Goal: Transaction & Acquisition: Purchase product/service

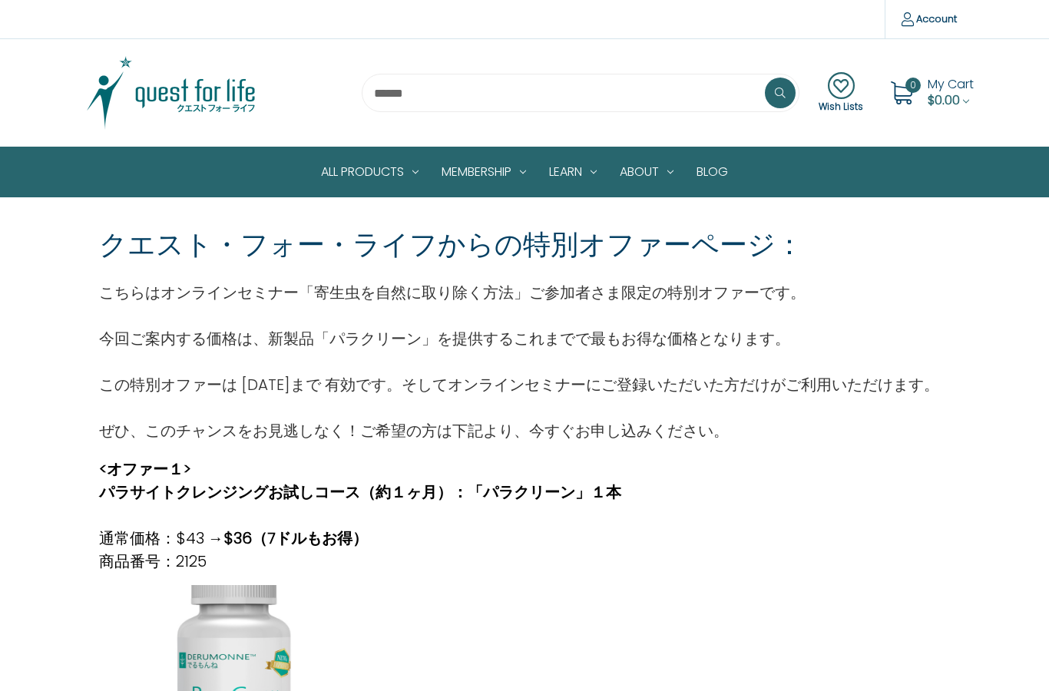
click at [953, 490] on div "<オファー１> パラサイトクレンジングお試しコース（約１ヶ月）：「パラクリーン」１本 通常価格：$43 → $36（7ドルもお得） 商品番号：2125" at bounding box center [524, 507] width 867 height 131
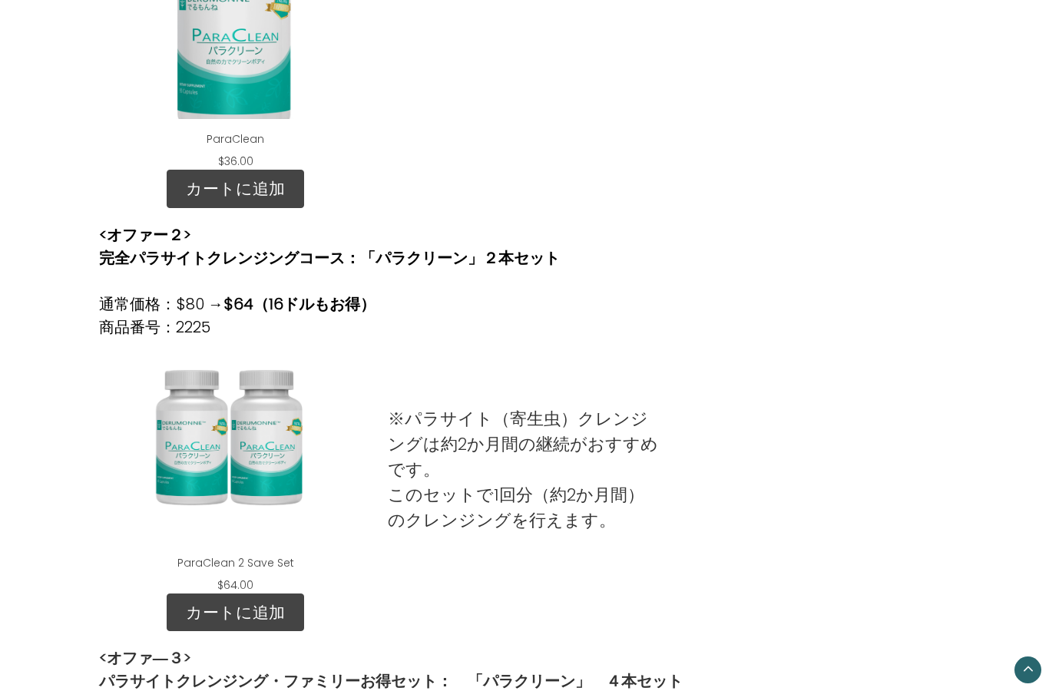
scroll to position [656, 0]
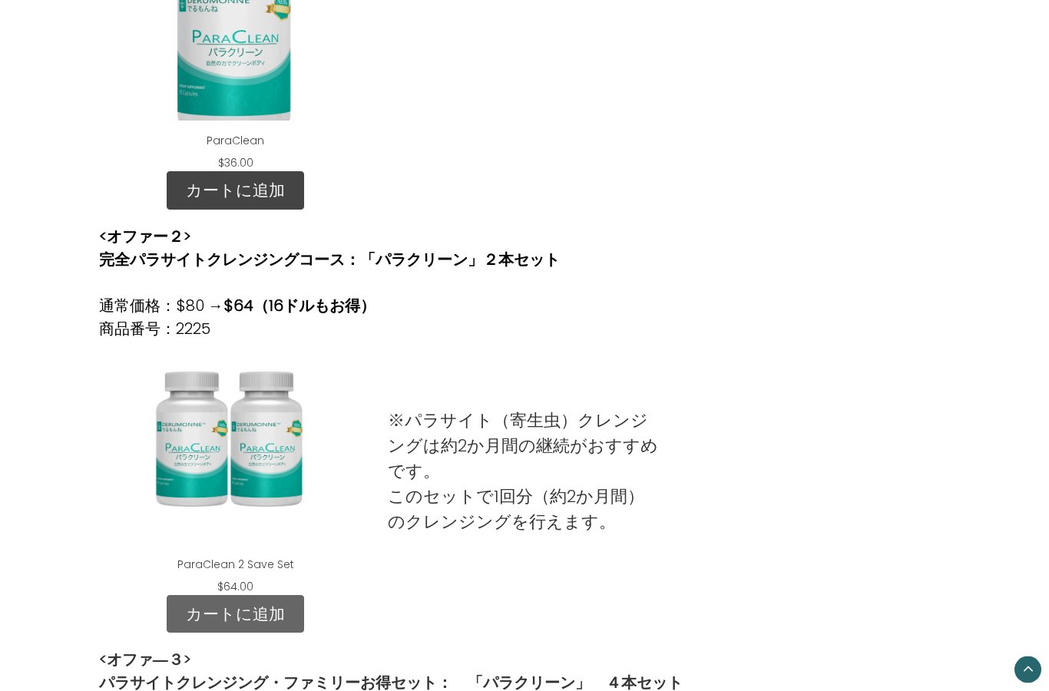
click at [280, 610] on link "カートに追加" at bounding box center [235, 615] width 137 height 38
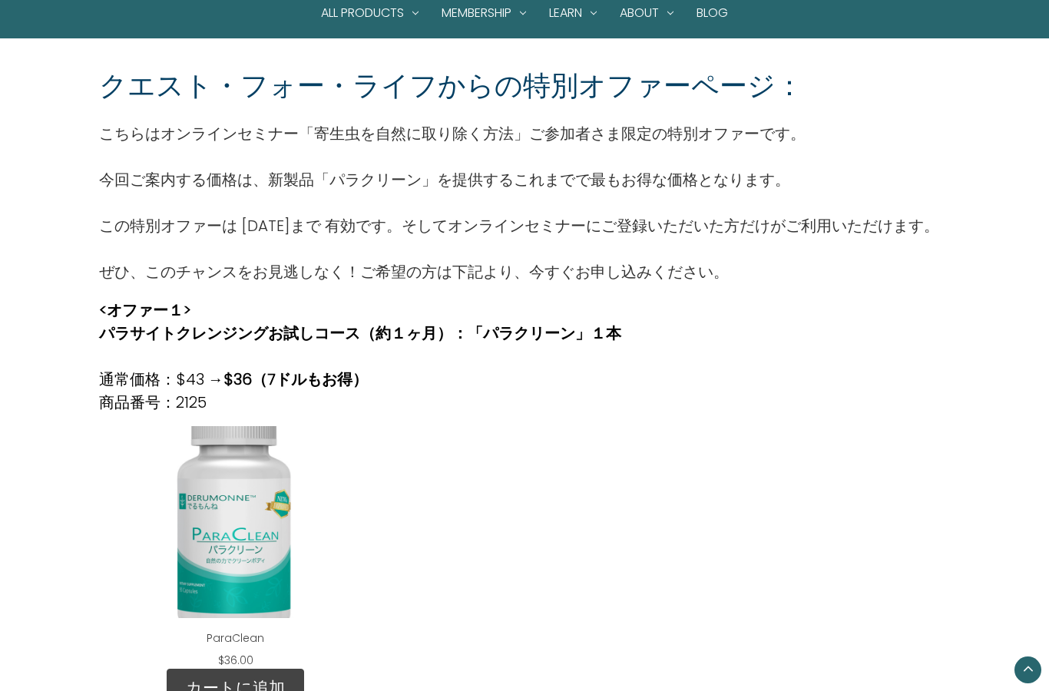
scroll to position [166, 0]
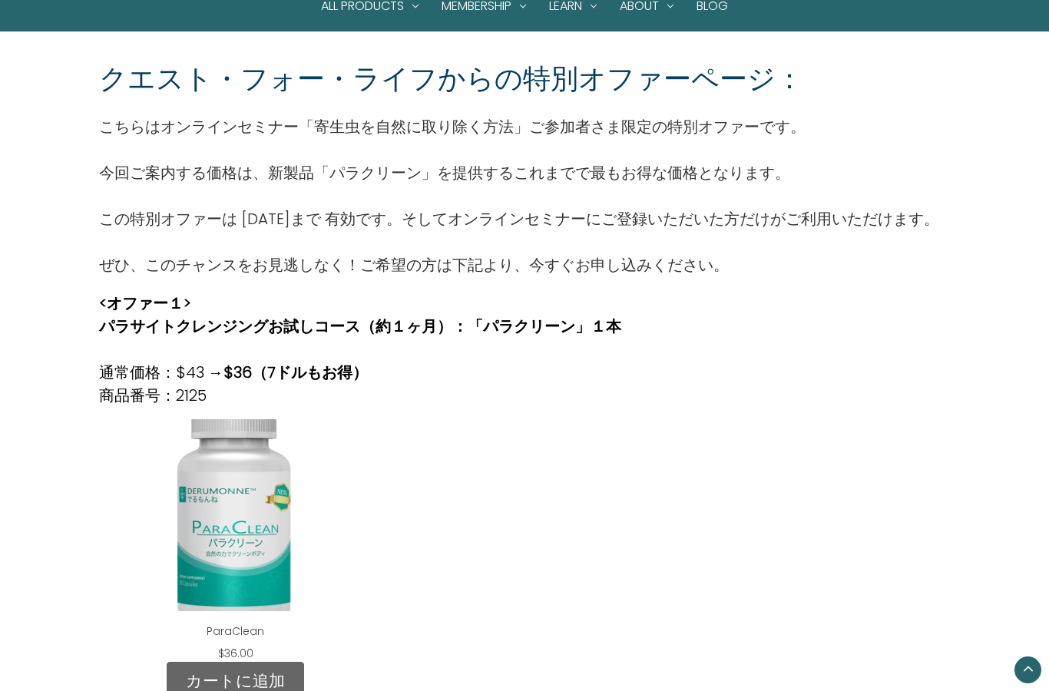
click at [255, 676] on link "カートに追加" at bounding box center [235, 681] width 137 height 38
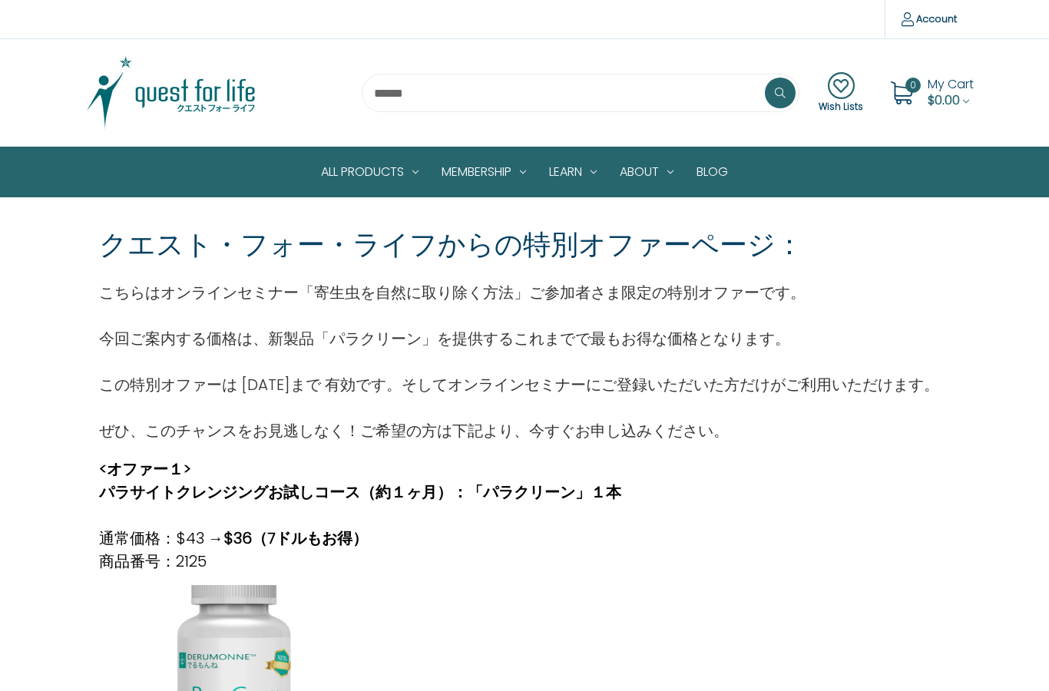
scroll to position [-11, 0]
click at [934, 82] on span "My Cart" at bounding box center [951, 84] width 46 height 18
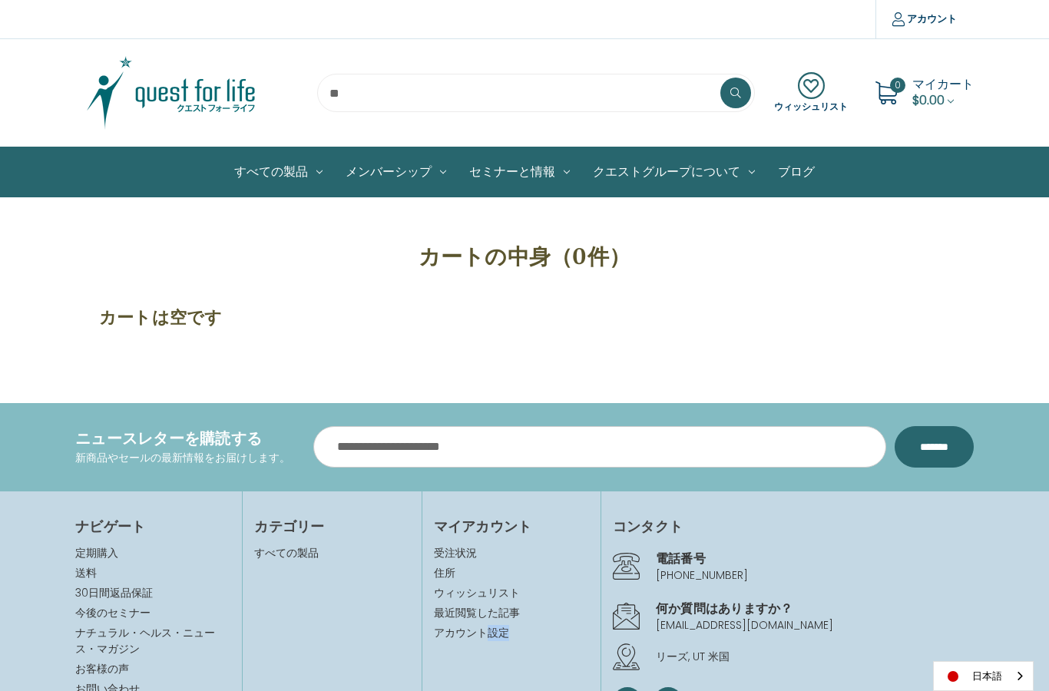
click at [176, 92] on img at bounding box center [171, 93] width 192 height 77
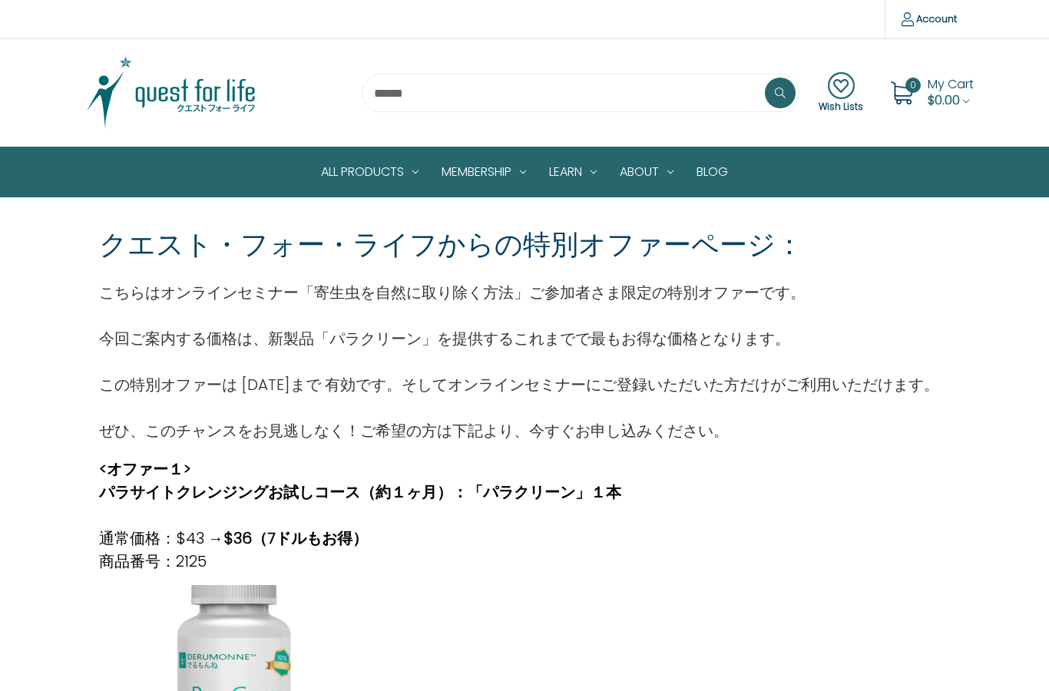
click at [753, 477] on div "<オファー１> パラサイトクレンジングお試しコース（約１ヶ月）：「パラクリーン」１本 通常価格：$43 → $36（7ドルもお得） 商品番号：2125" at bounding box center [524, 515] width 851 height 115
click at [940, 97] on span "$0.00" at bounding box center [944, 100] width 32 height 18
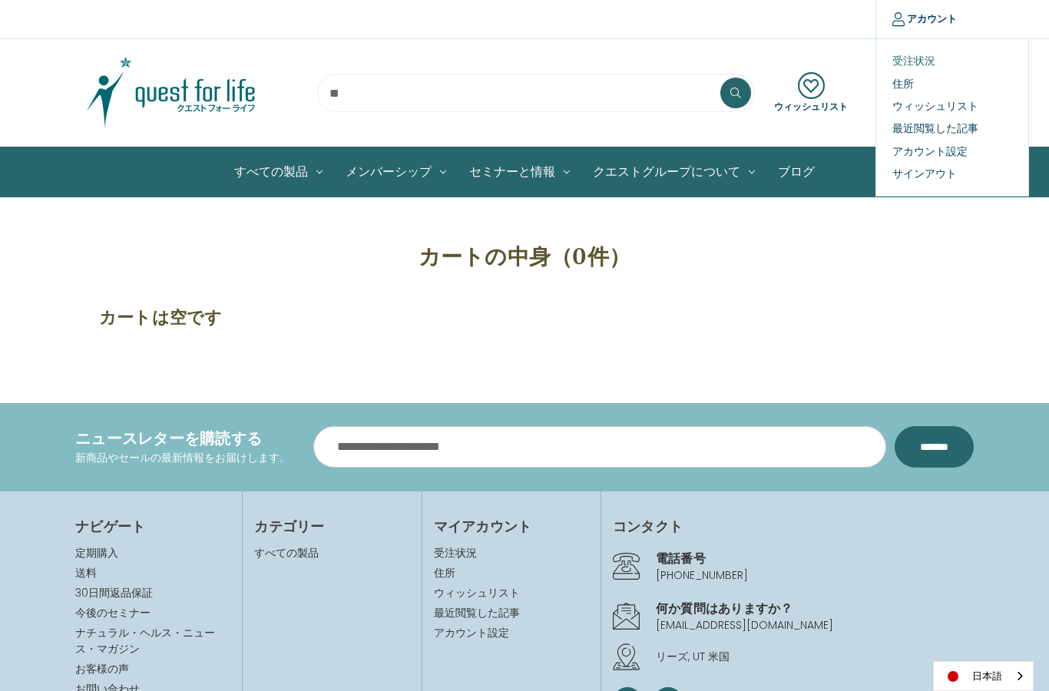
click at [925, 63] on link "受注状況" at bounding box center [952, 61] width 152 height 22
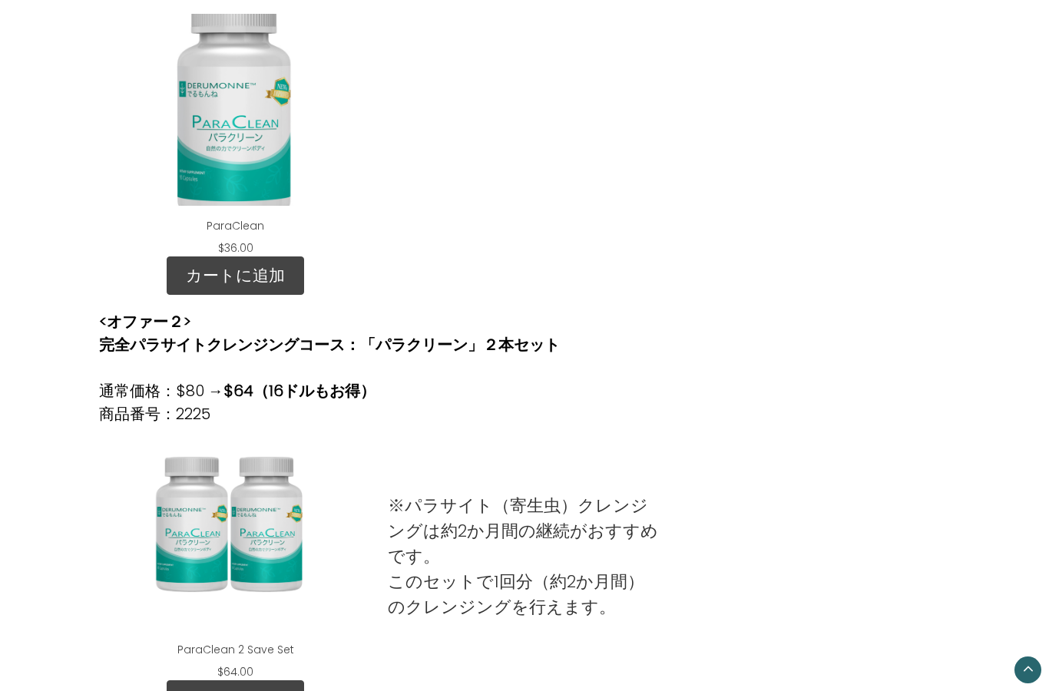
scroll to position [567, 0]
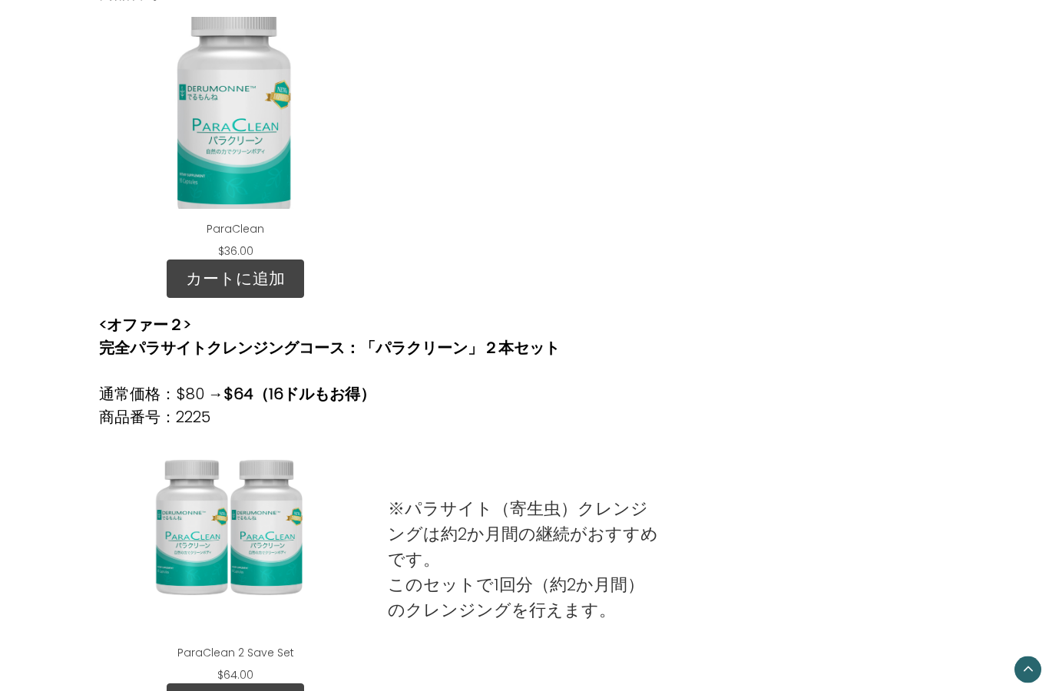
click at [267, 529] on div "ParaClean 2 Save Set" at bounding box center [235, 537] width 248 height 192
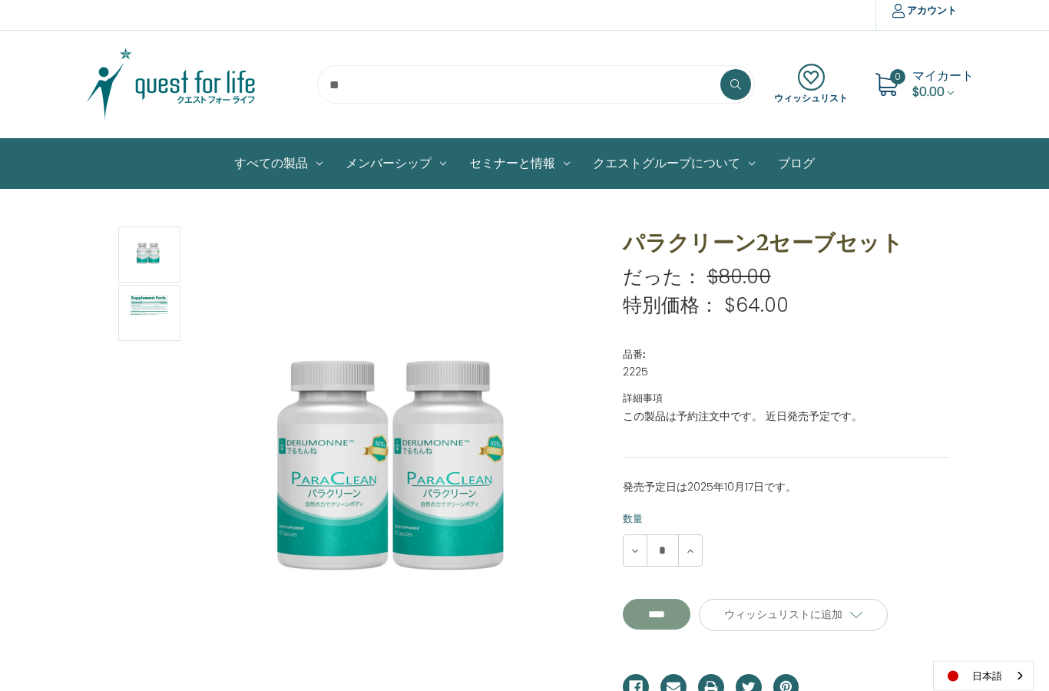
click at [676, 615] on input "**********" at bounding box center [657, 615] width 68 height 31
type input "****"
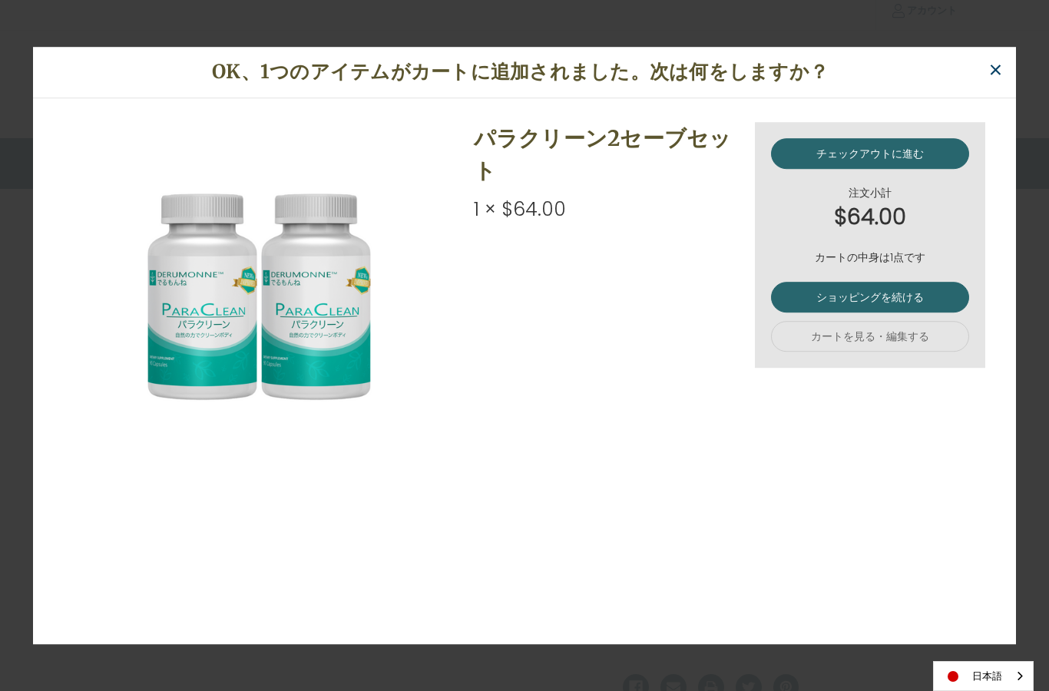
click at [984, 83] on button "閉じる ×" at bounding box center [996, 70] width 25 height 25
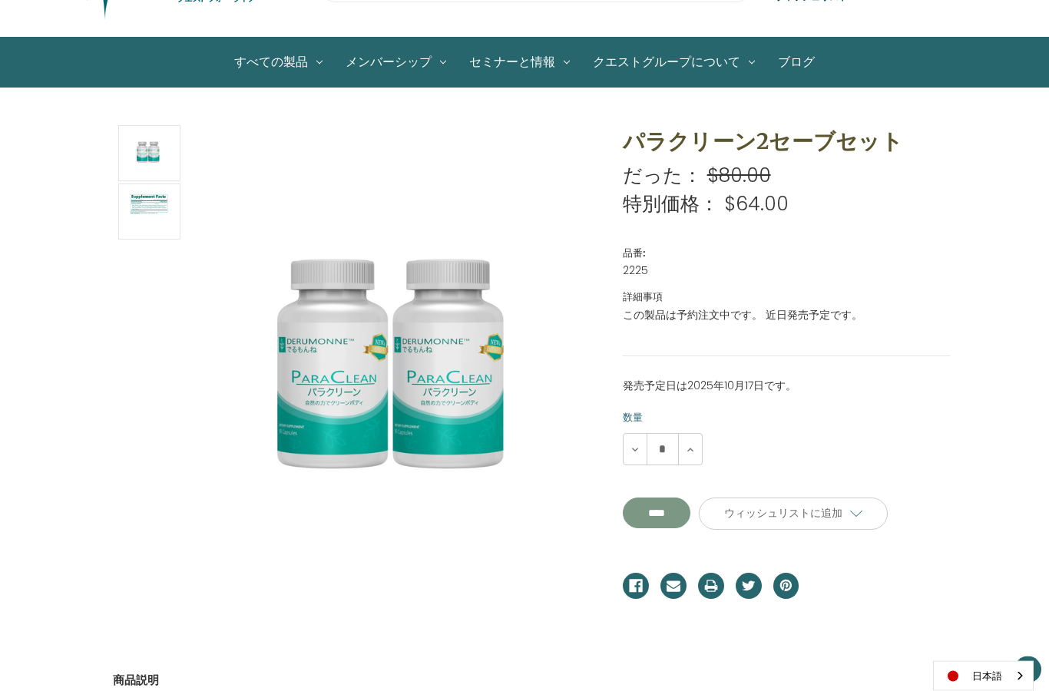
scroll to position [0, 0]
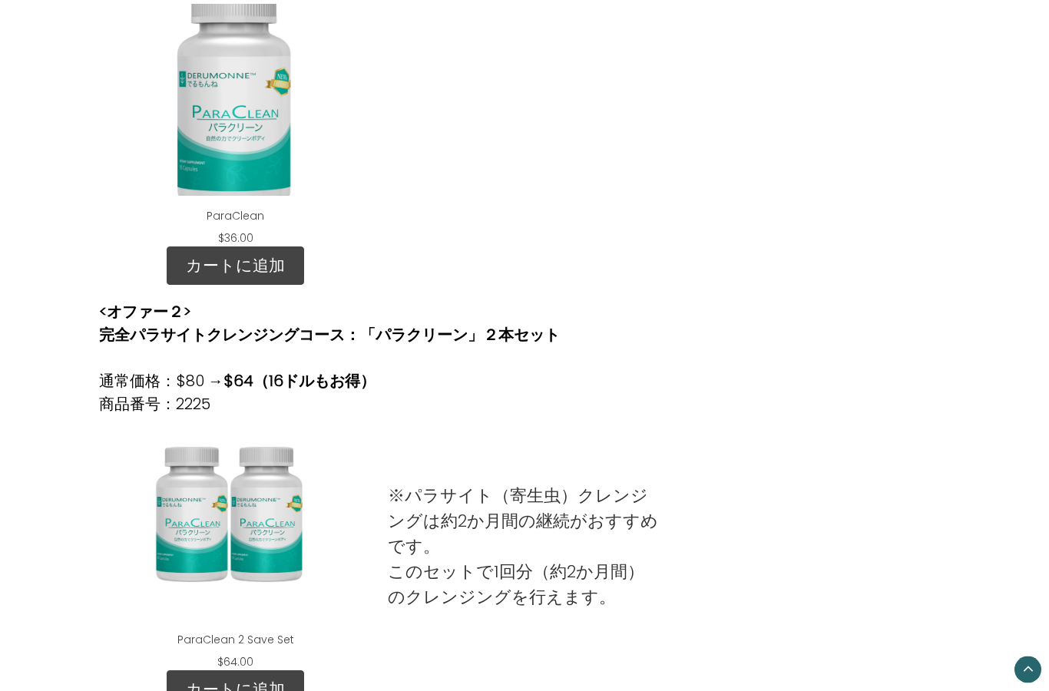
scroll to position [582, 0]
click at [263, 521] on div "ParaClean 2 Save Set" at bounding box center [235, 523] width 248 height 192
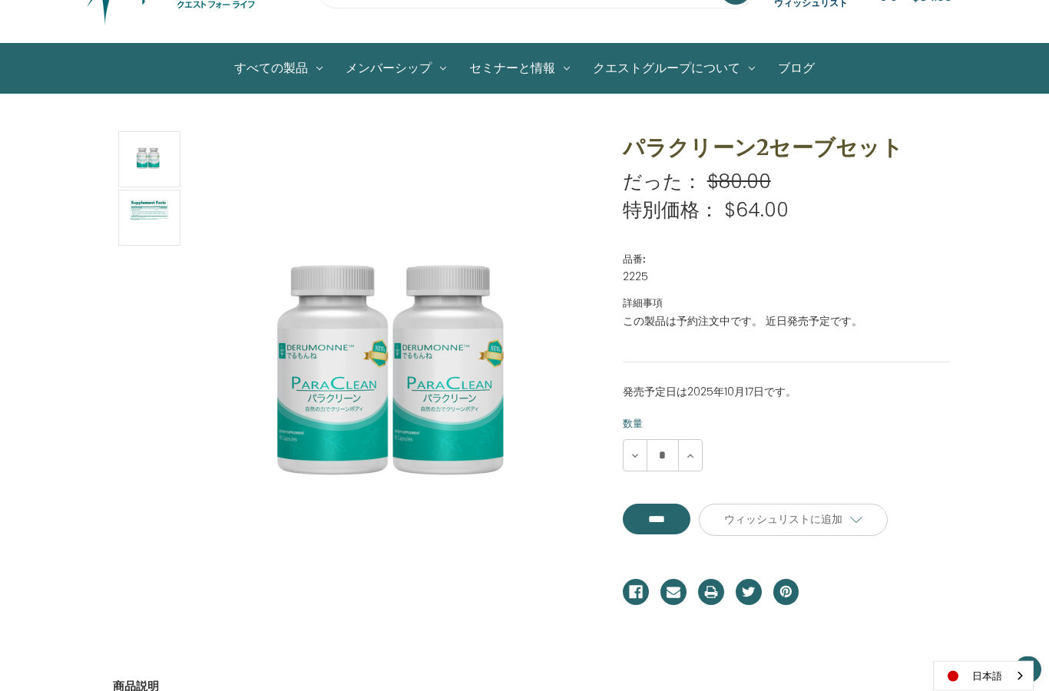
scroll to position [103, 0]
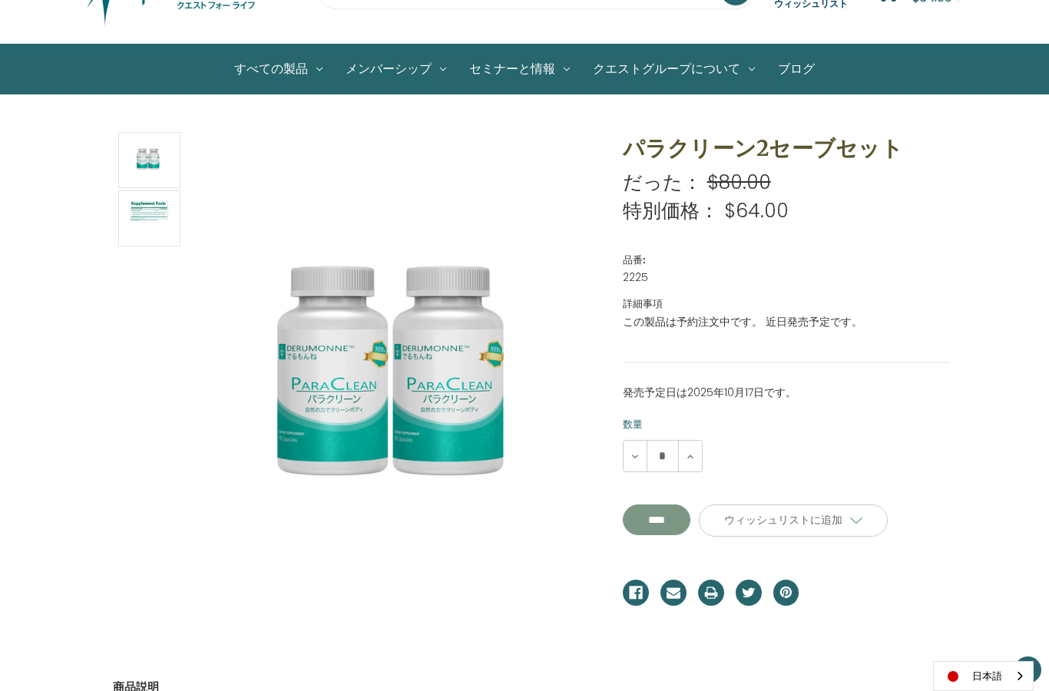
click at [656, 509] on input "****" at bounding box center [657, 519] width 68 height 31
type input "****"
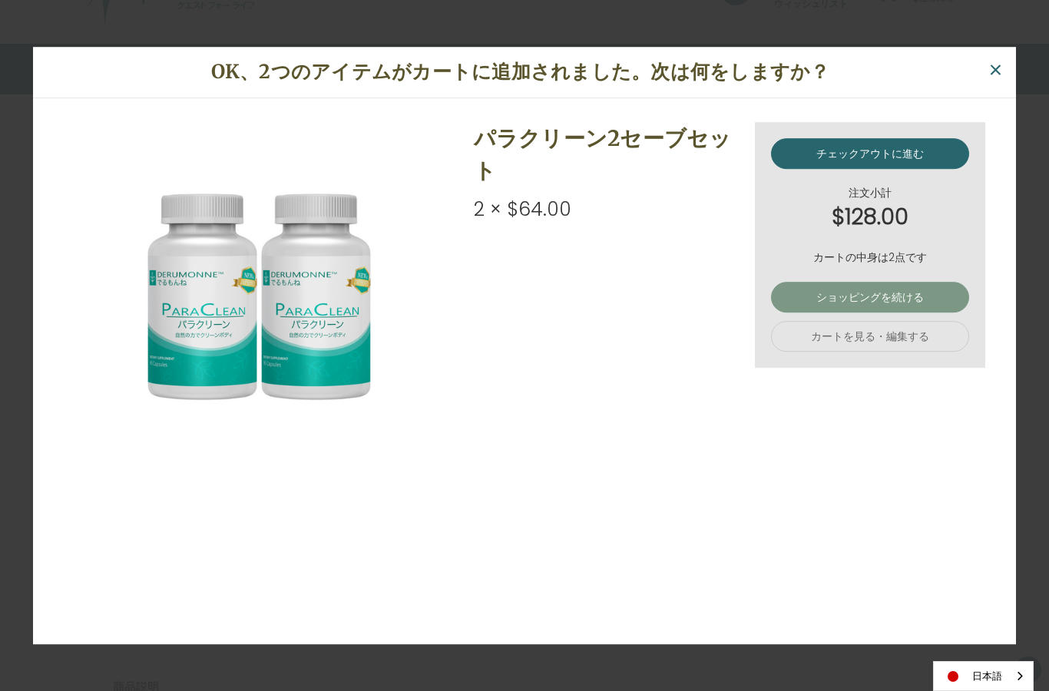
click at [820, 312] on link "ショッピングを続ける" at bounding box center [870, 297] width 198 height 31
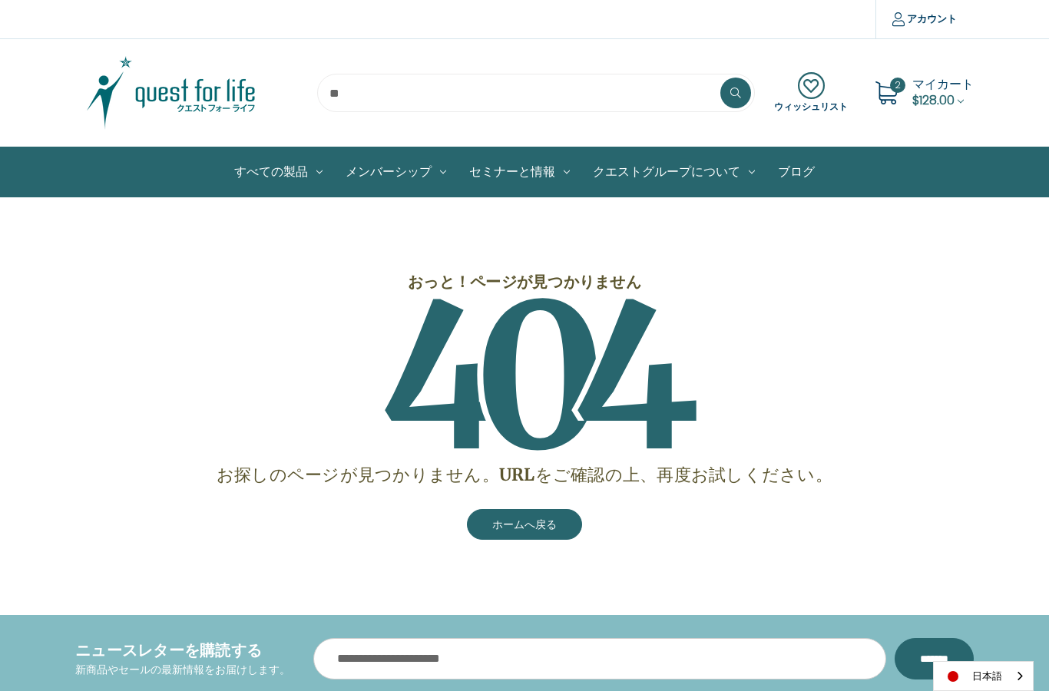
click at [916, 92] on span "$128.00" at bounding box center [933, 100] width 42 height 18
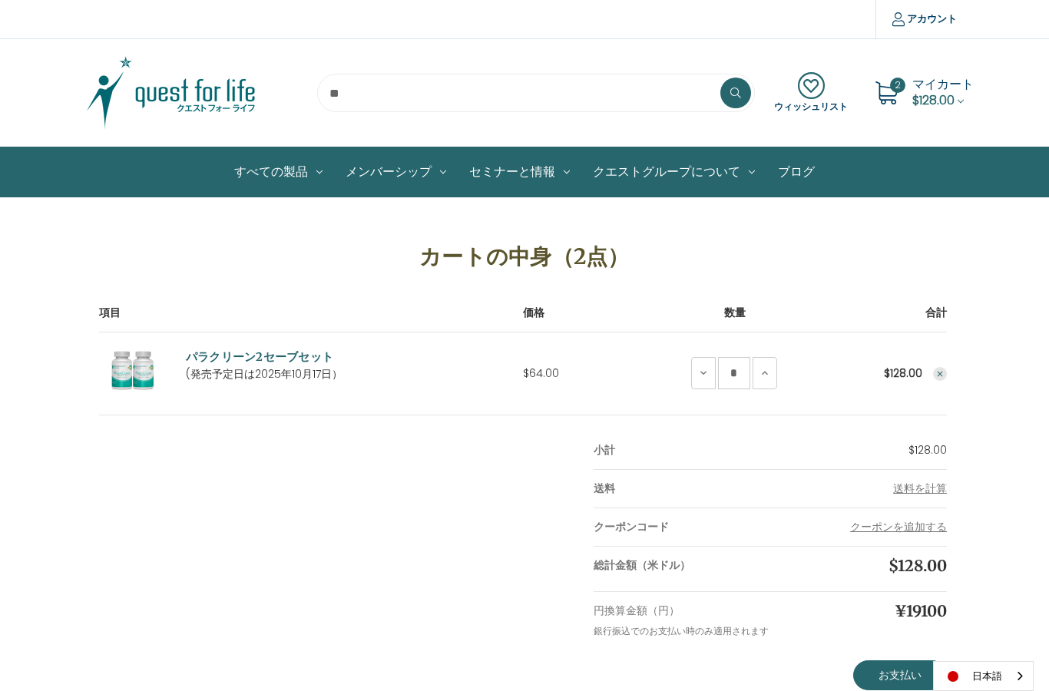
scroll to position [1, 0]
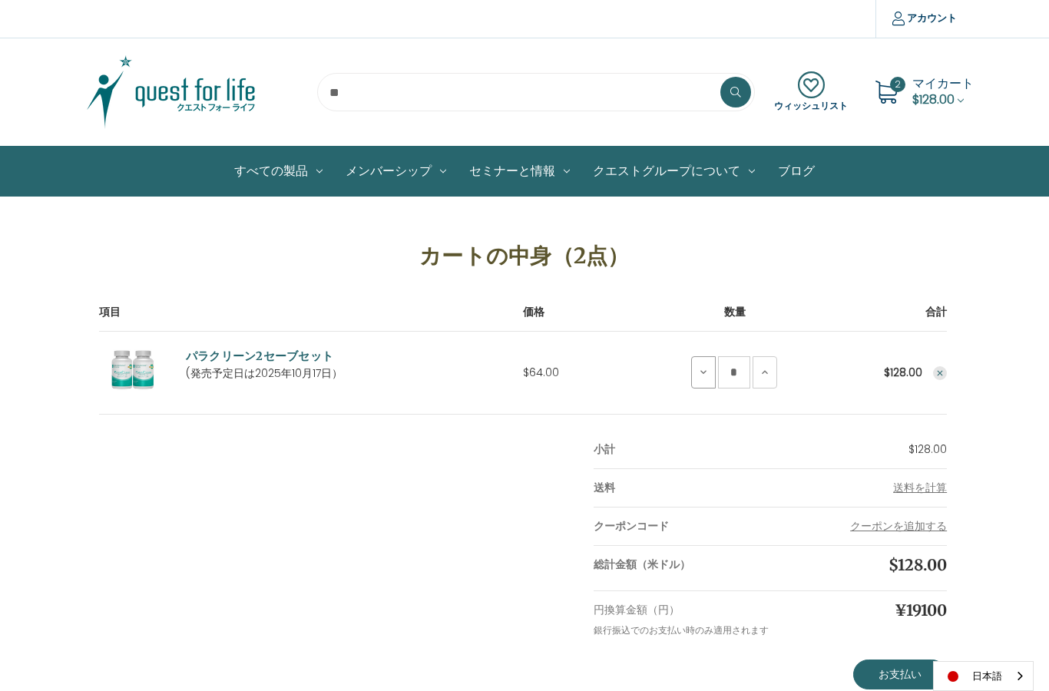
click at [704, 374] on icon at bounding box center [703, 372] width 12 height 12
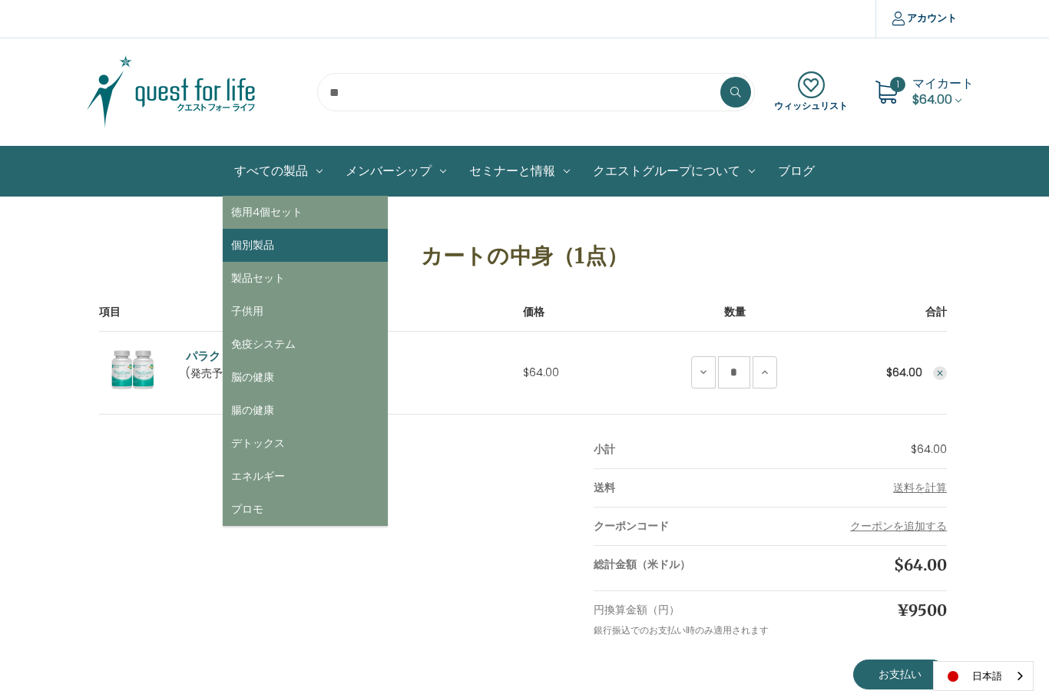
click at [269, 253] on link "個別製品" at bounding box center [305, 245] width 165 height 33
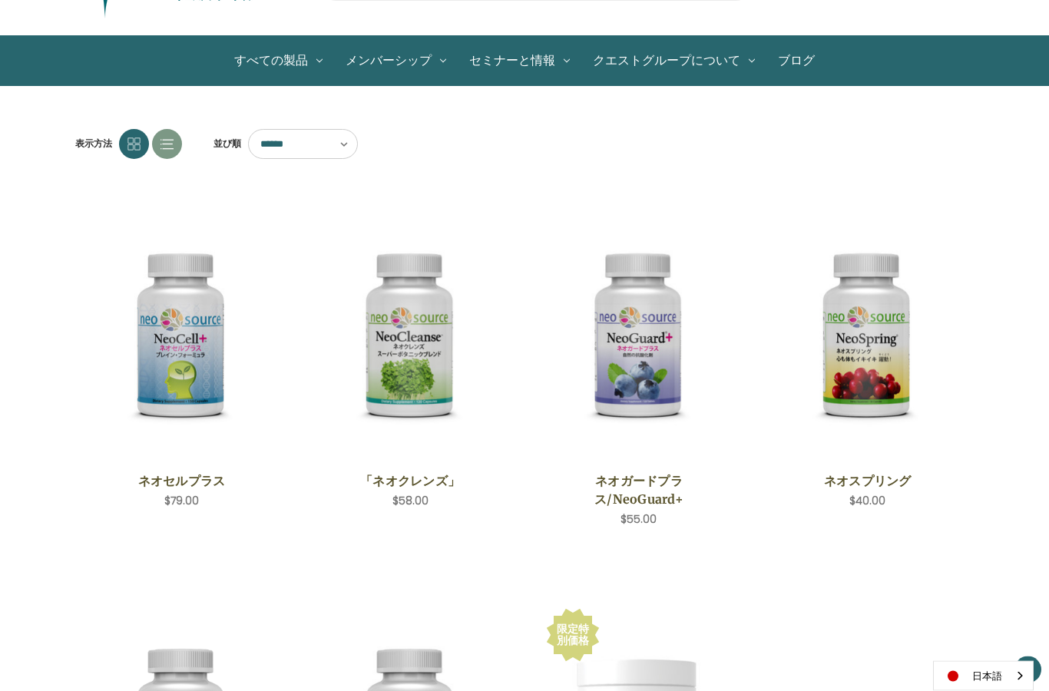
scroll to position [111, 0]
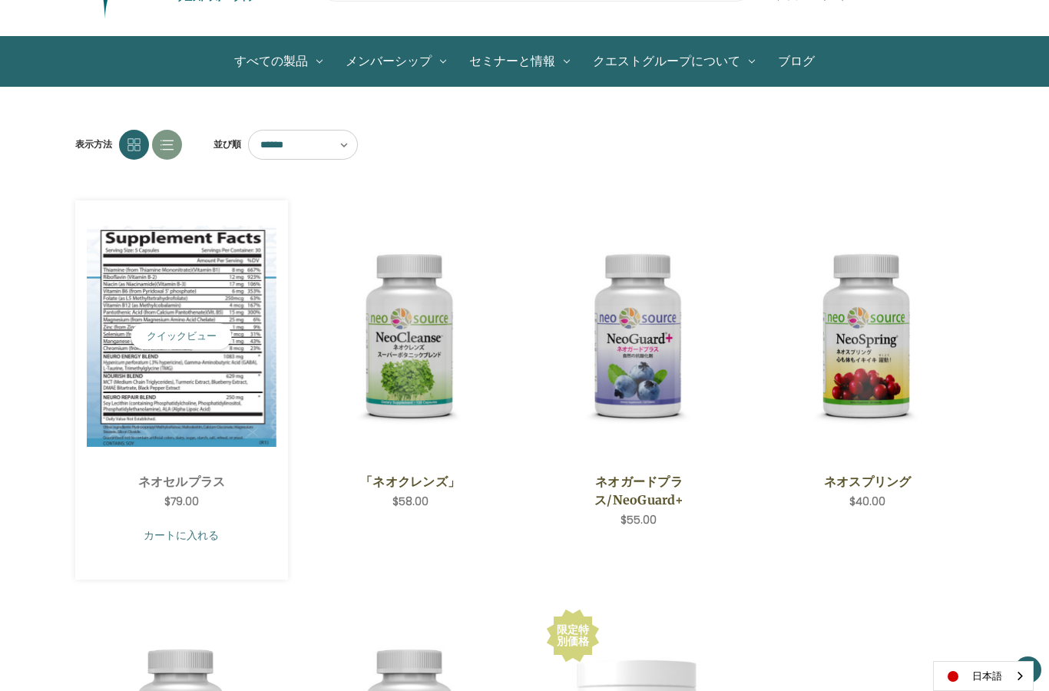
click at [178, 530] on link "カートに入れる" at bounding box center [182, 535] width 190 height 29
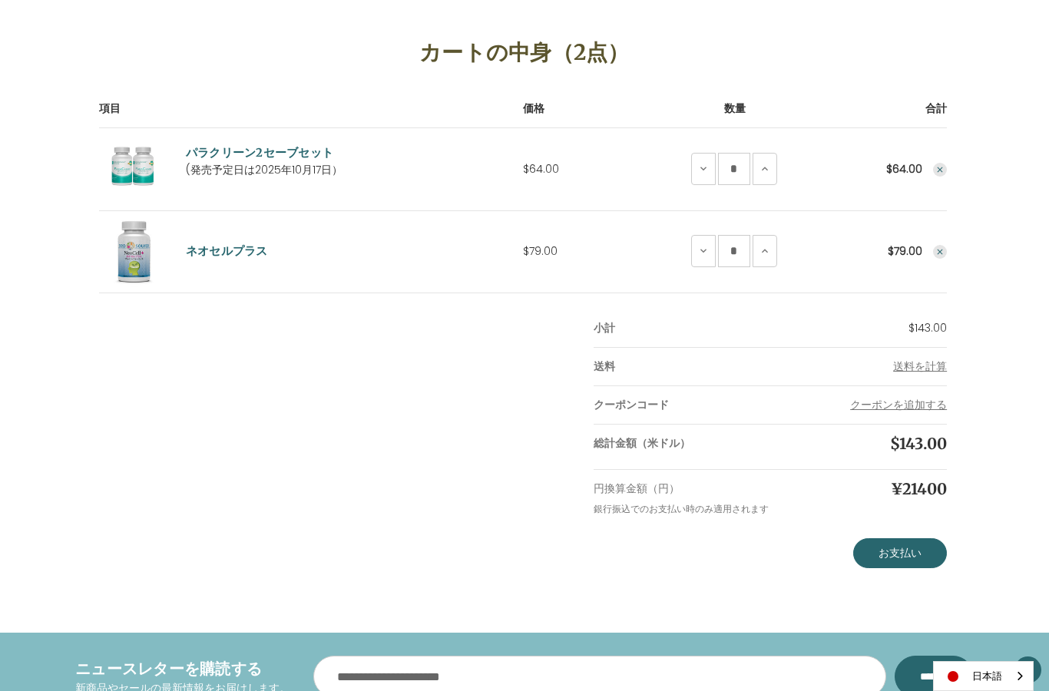
scroll to position [216, 0]
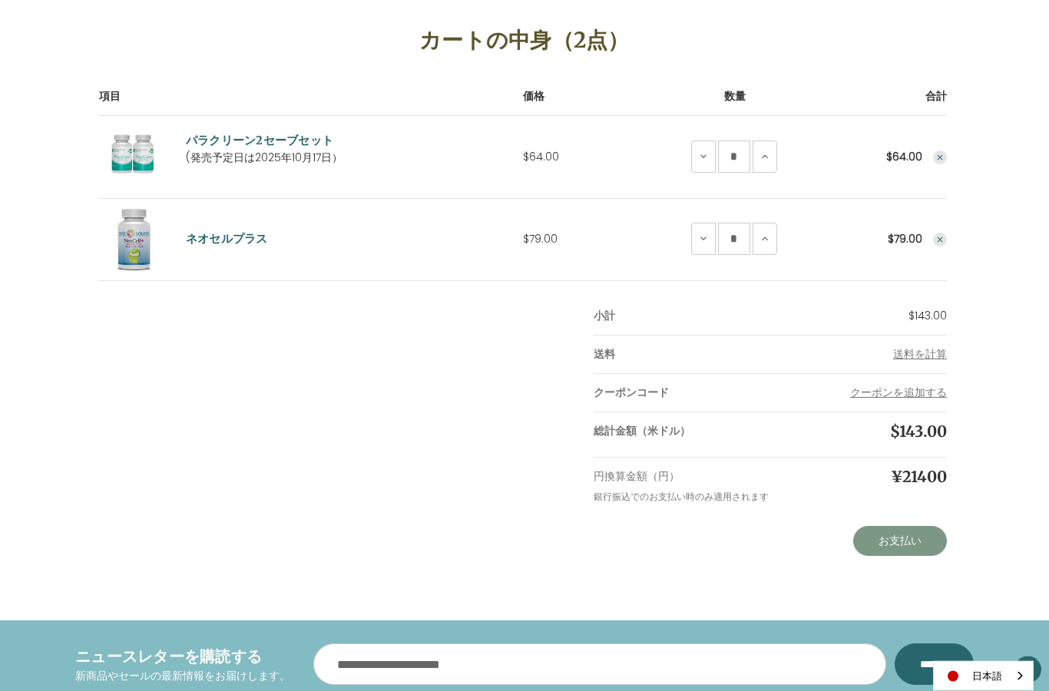
click at [923, 540] on link "お支払い" at bounding box center [900, 542] width 94 height 31
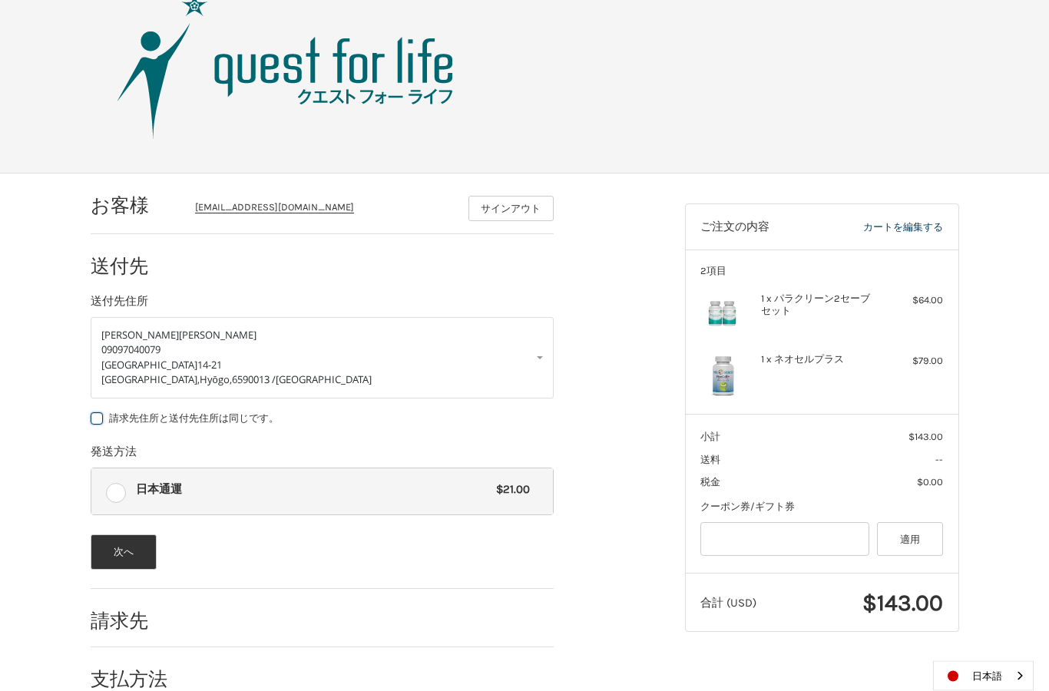
scroll to position [71, 0]
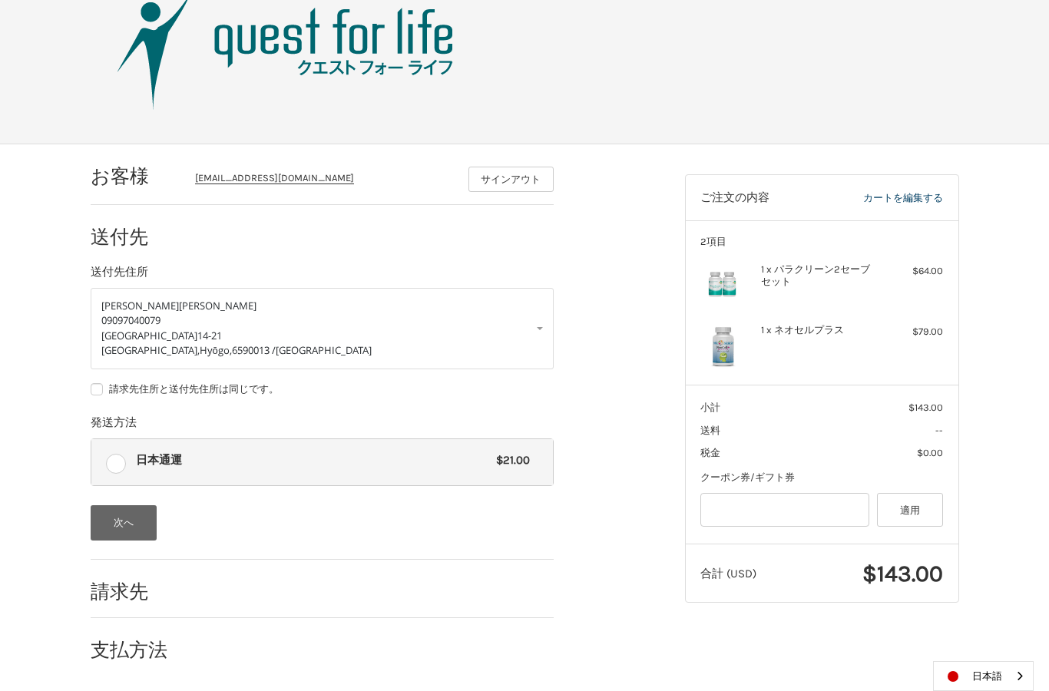
click at [134, 518] on button "次へ" at bounding box center [124, 522] width 67 height 35
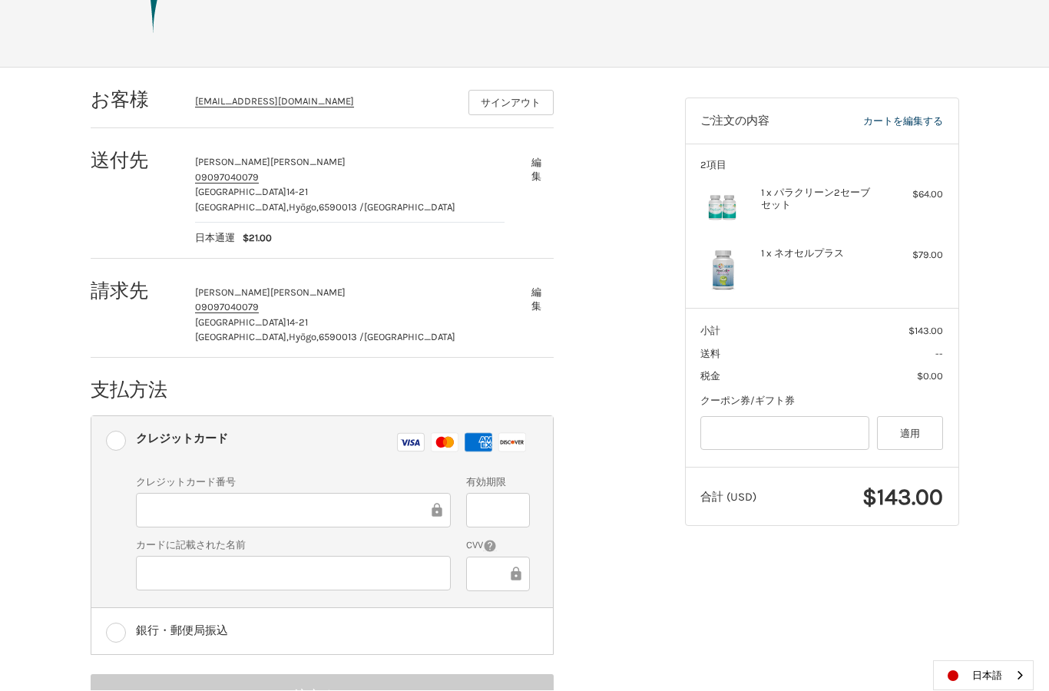
scroll to position [207, 0]
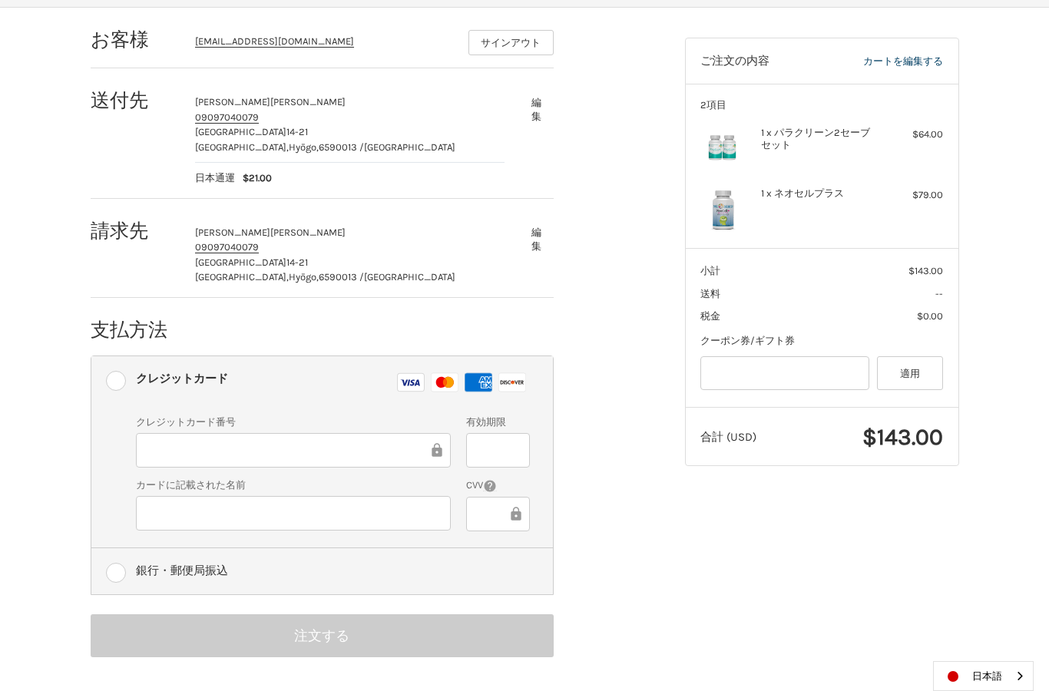
click at [127, 565] on label "銀行・郵便局振込" at bounding box center [321, 571] width 461 height 46
click at [130, 576] on label "銀行・郵便局振込" at bounding box center [321, 571] width 461 height 46
click at [123, 570] on label "銀行・郵便局振込" at bounding box center [321, 571] width 461 height 46
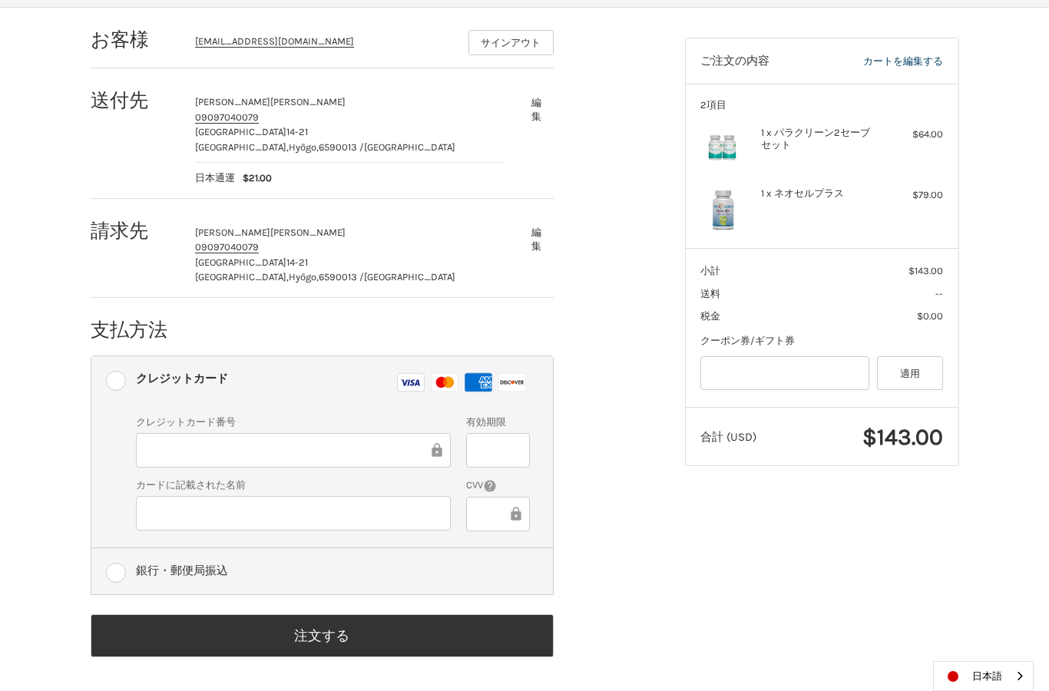
click at [107, 573] on label "銀行・郵便局振込" at bounding box center [321, 571] width 461 height 46
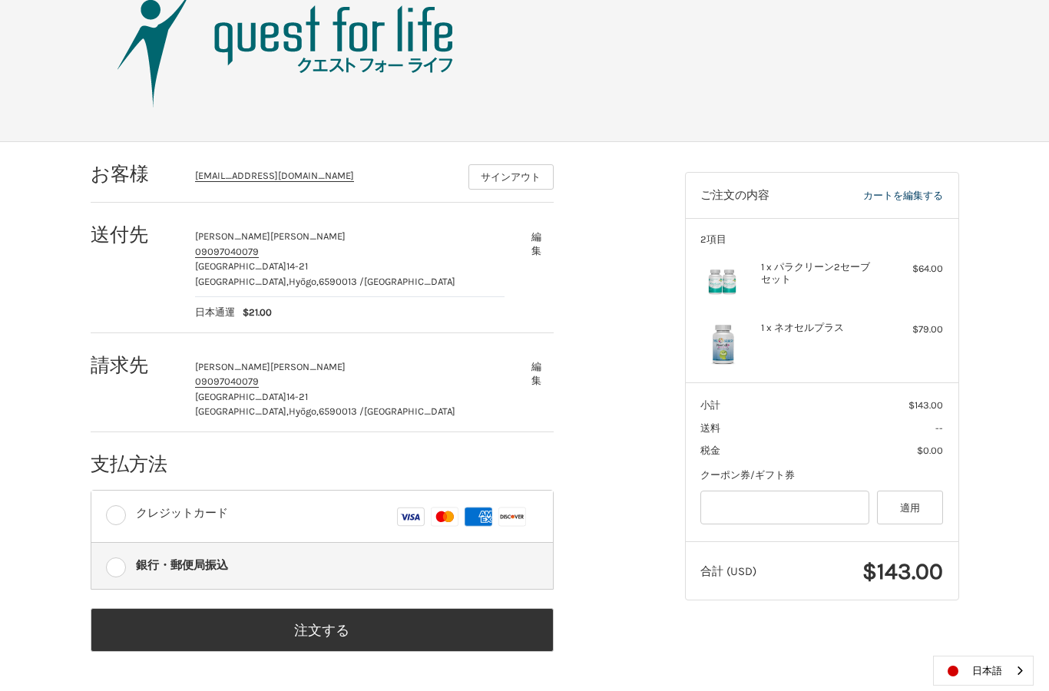
scroll to position [69, 0]
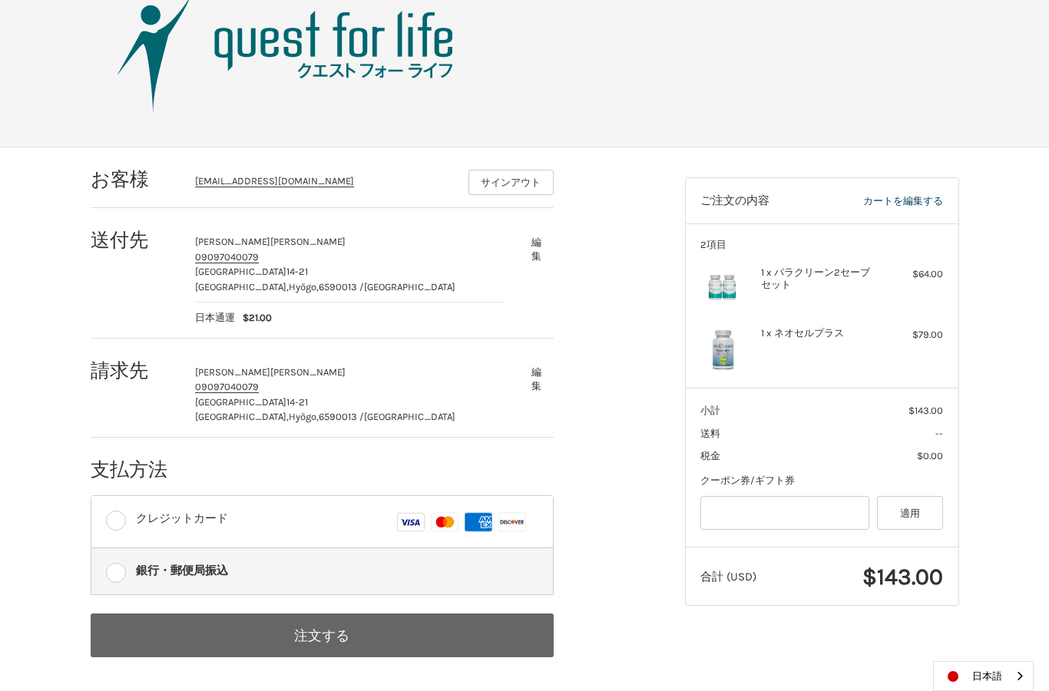
click at [329, 631] on button "注文する" at bounding box center [322, 635] width 463 height 44
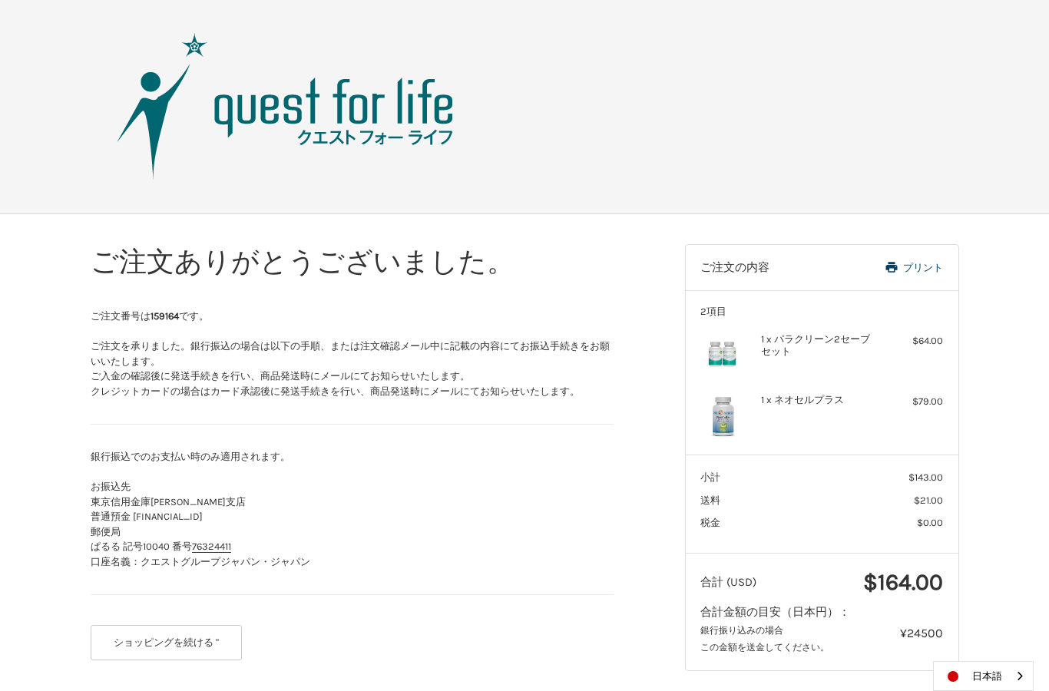
scroll to position [7, 0]
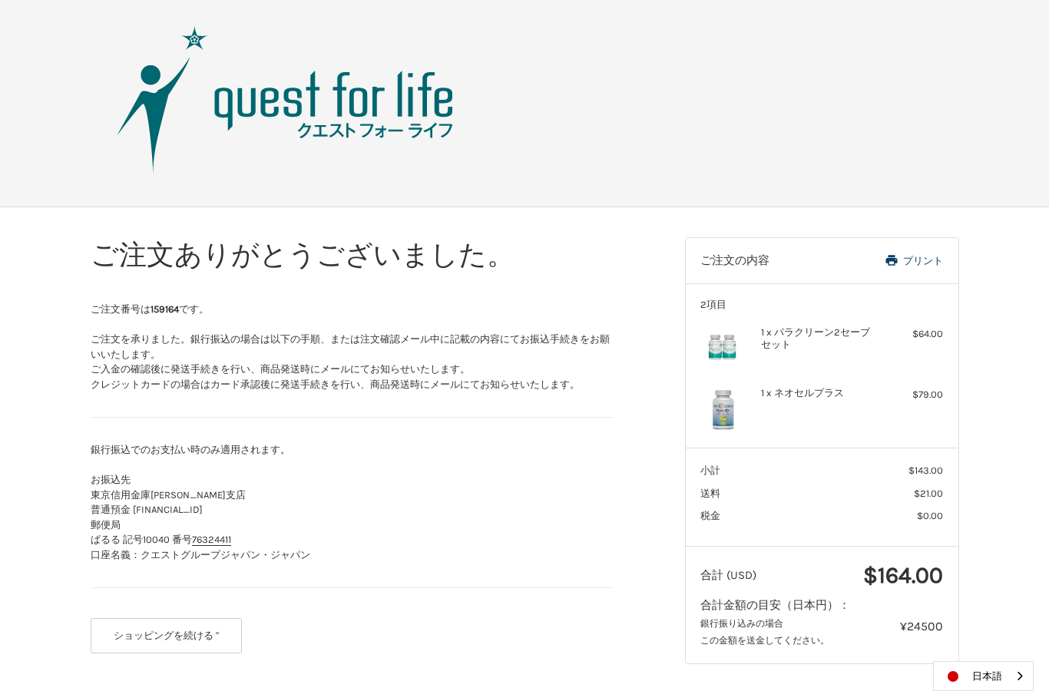
click at [1010, 494] on div "ご注文ありがとうございました。 ご注文番号は 159164 です。 ご注文を承りました。銀行振込の場合は以下の手順、または注文確認メール中に記載の内容にてお振…" at bounding box center [524, 450] width 1049 height 487
